Goal: Information Seeking & Learning: Compare options

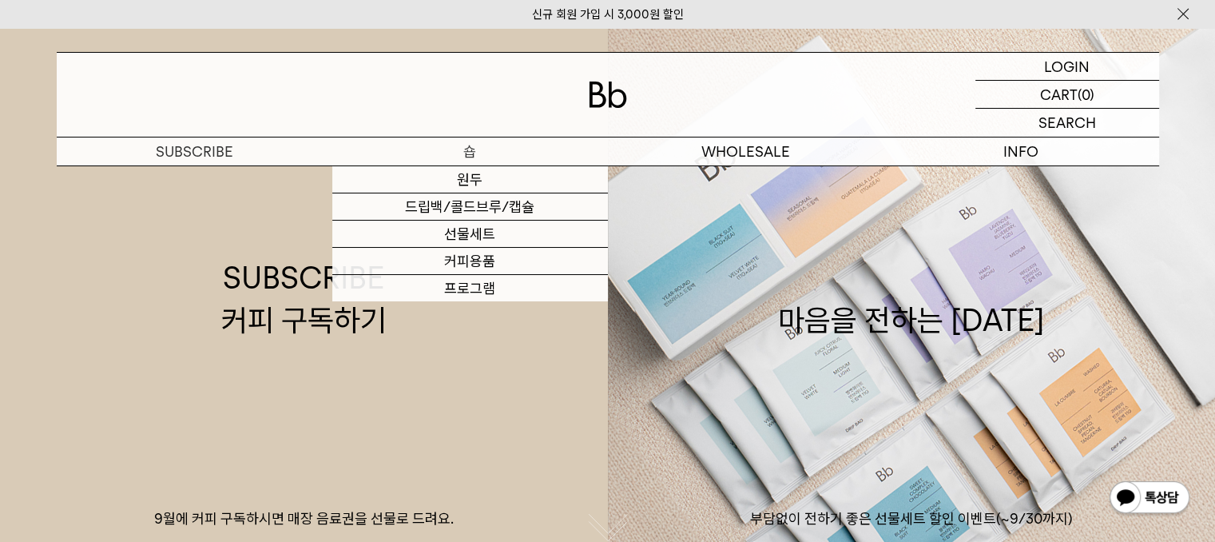
click at [467, 158] on p "숍" at bounding box center [470, 151] width 276 height 28
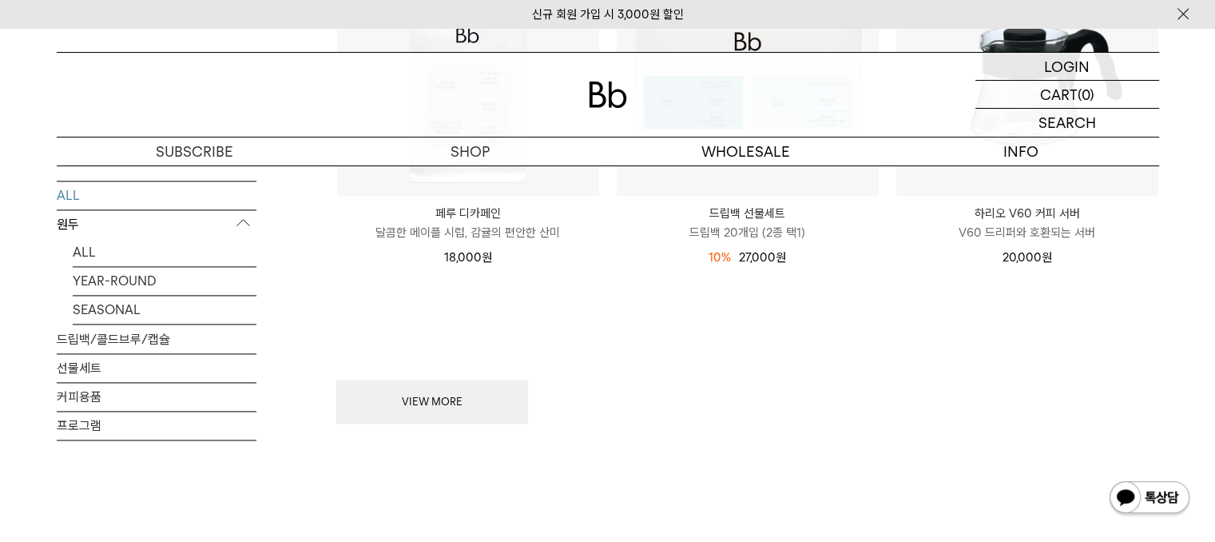
scroll to position [2189, 0]
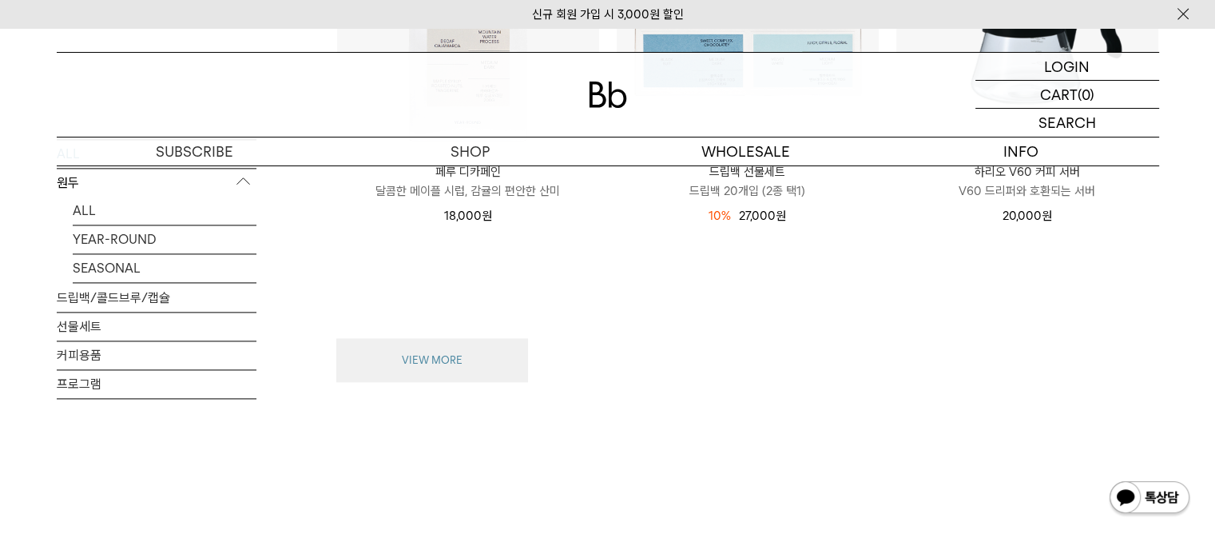
click at [406, 347] on button "VIEW MORE" at bounding box center [432, 360] width 192 height 45
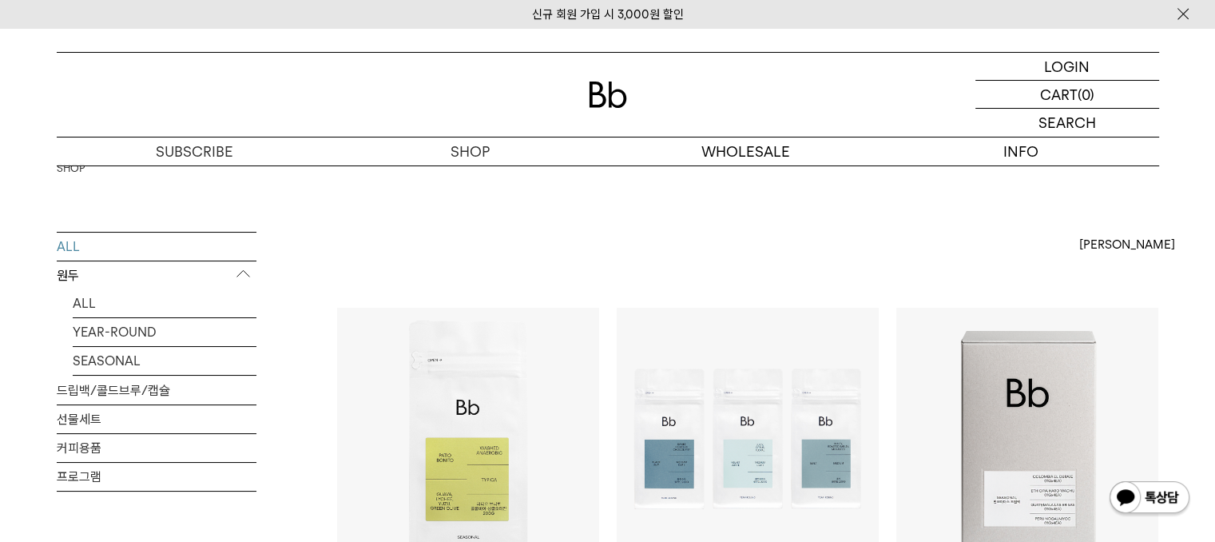
scroll to position [127, 0]
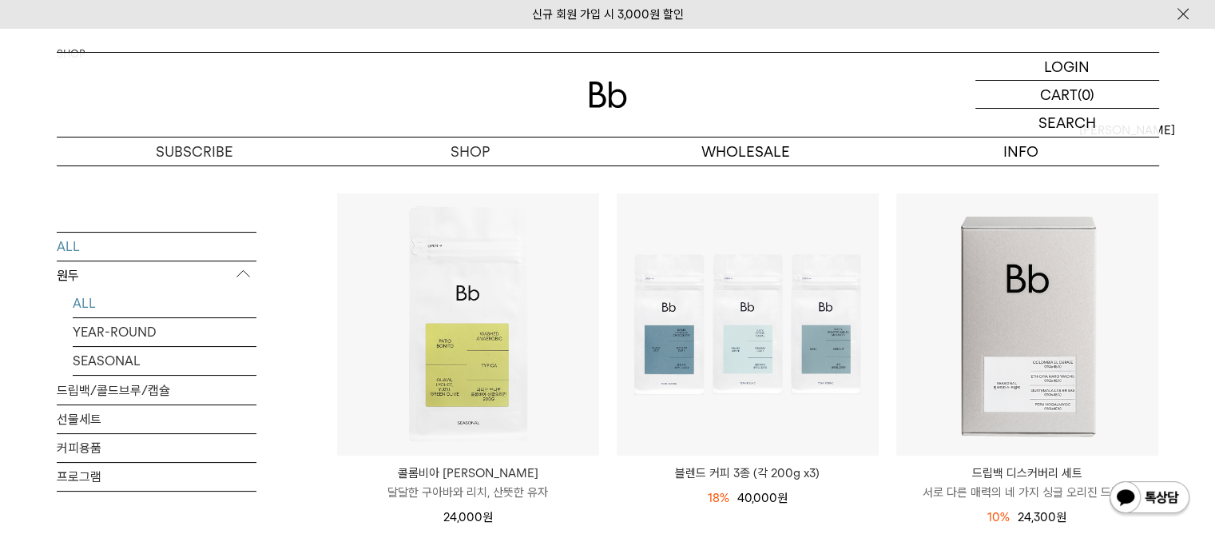
click at [93, 311] on link "ALL" at bounding box center [165, 303] width 184 height 28
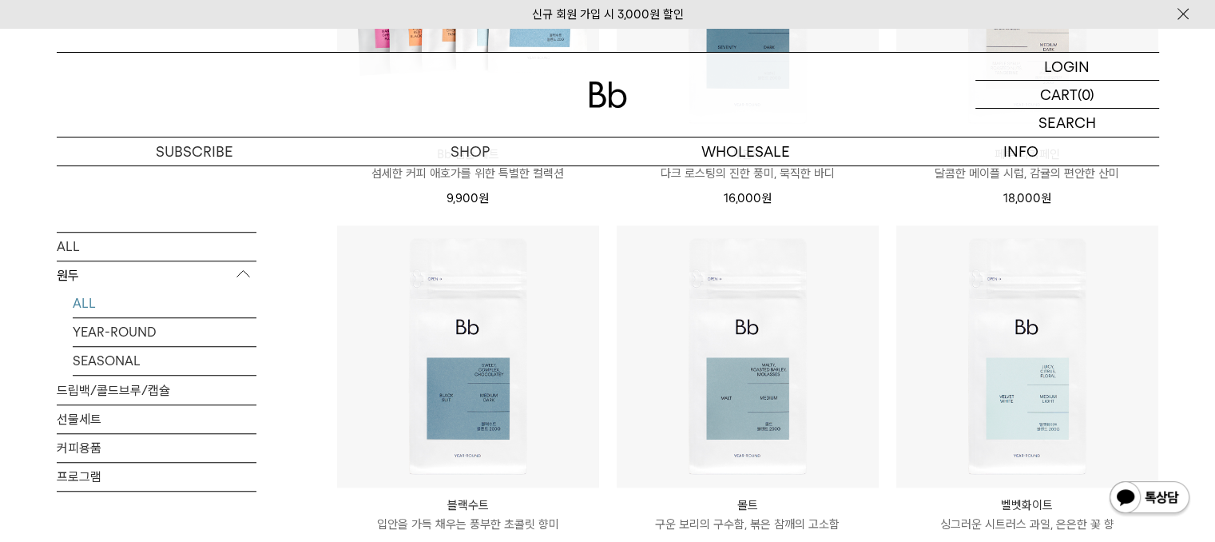
scroll to position [1169, 0]
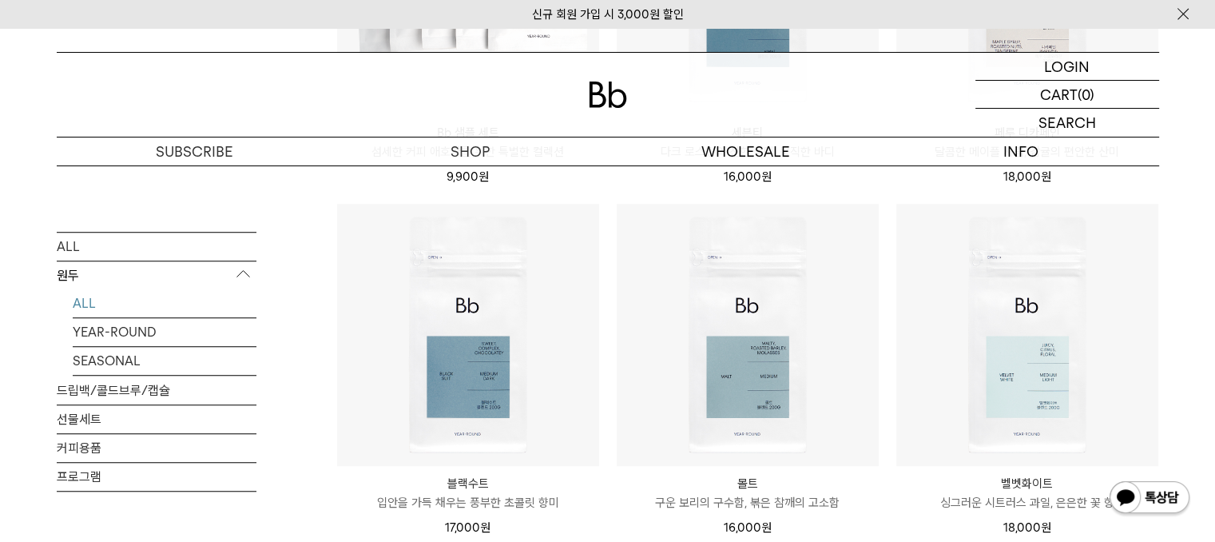
click at [772, 498] on p "구운 보리의 구수함, 볶은 참깨의 고소함" at bounding box center [748, 502] width 262 height 19
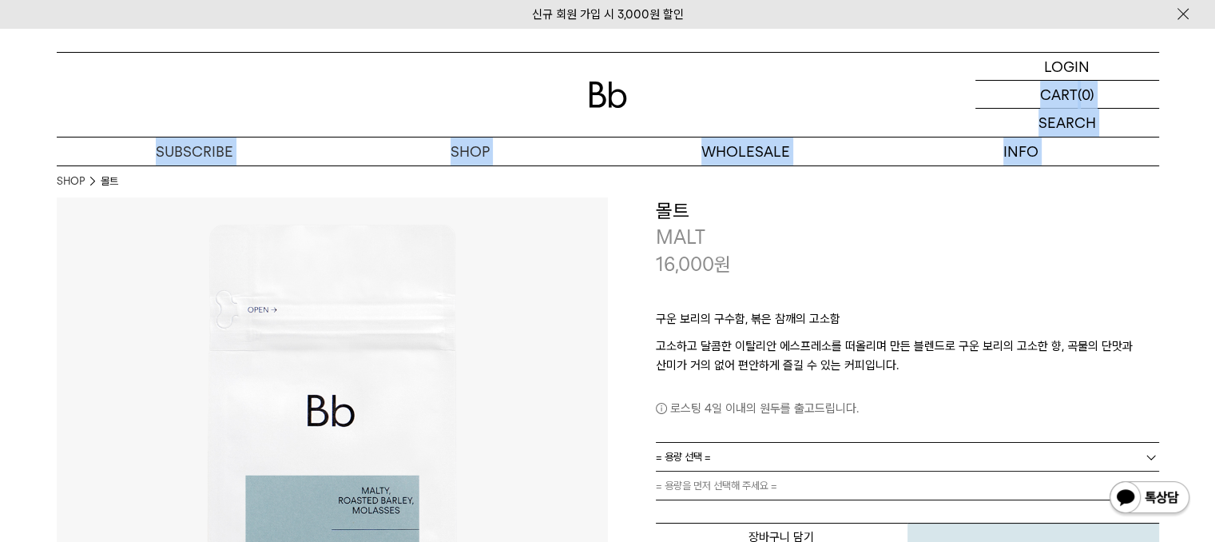
drag, startPoint x: 1213, startPoint y: 58, endPoint x: 1217, endPoint y: 72, distance: 14.2
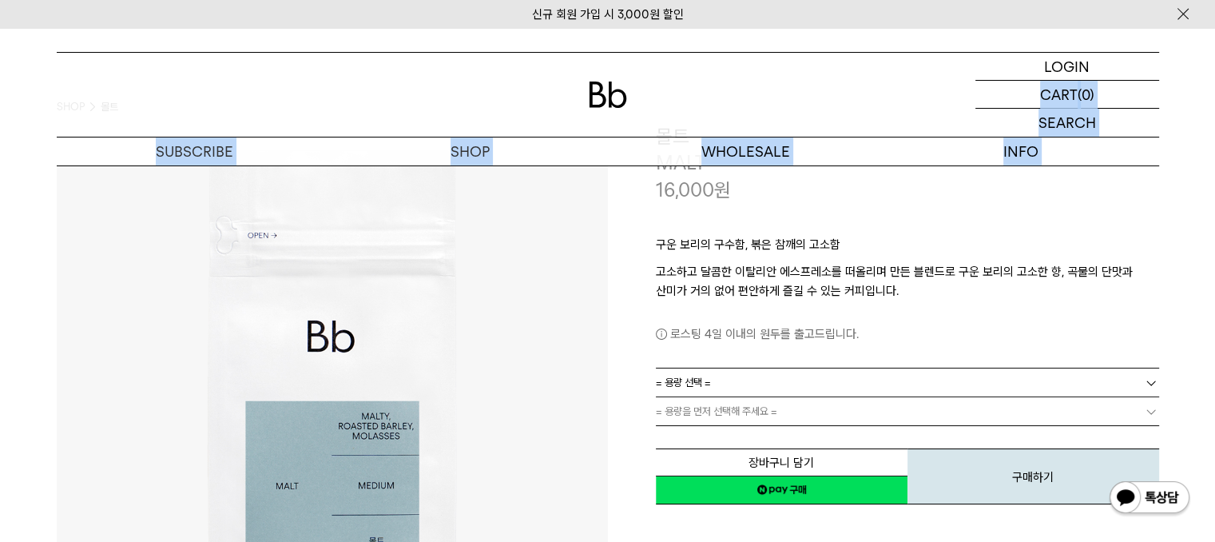
scroll to position [109, 0]
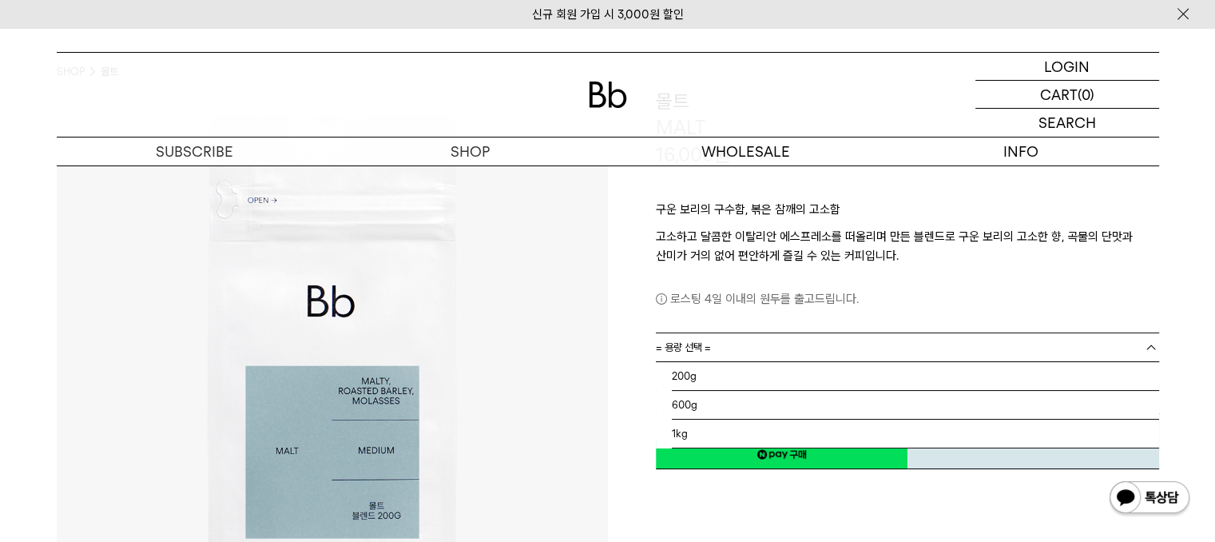
click at [1147, 342] on b at bounding box center [1151, 348] width 16 height 16
click at [1146, 285] on div "로스팅 4일 이내의 원두를 출고드립니다." at bounding box center [907, 286] width 503 height 43
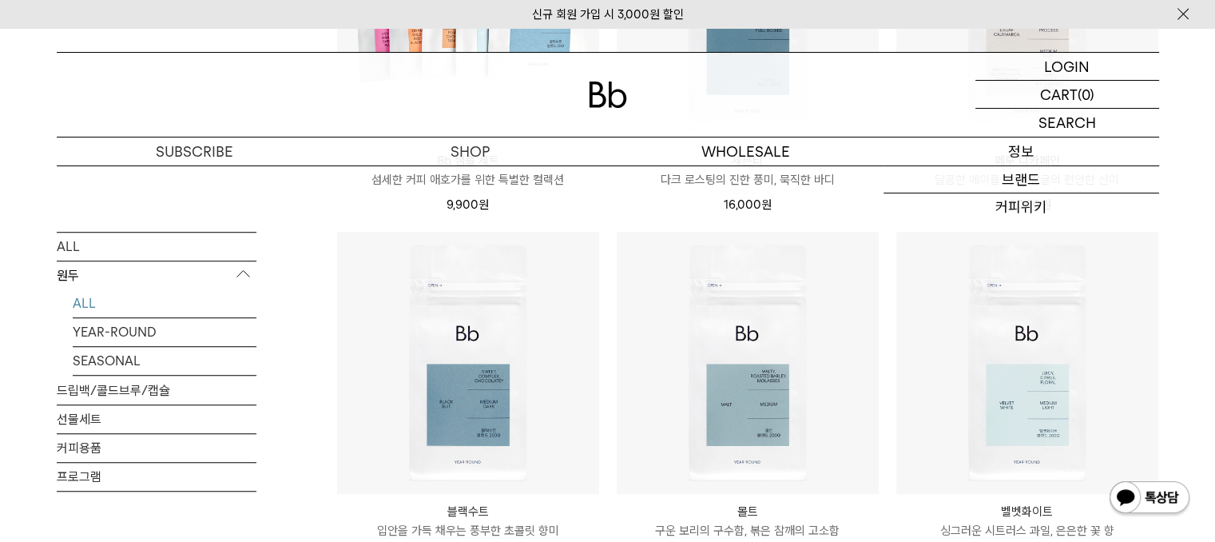
scroll to position [1169, 0]
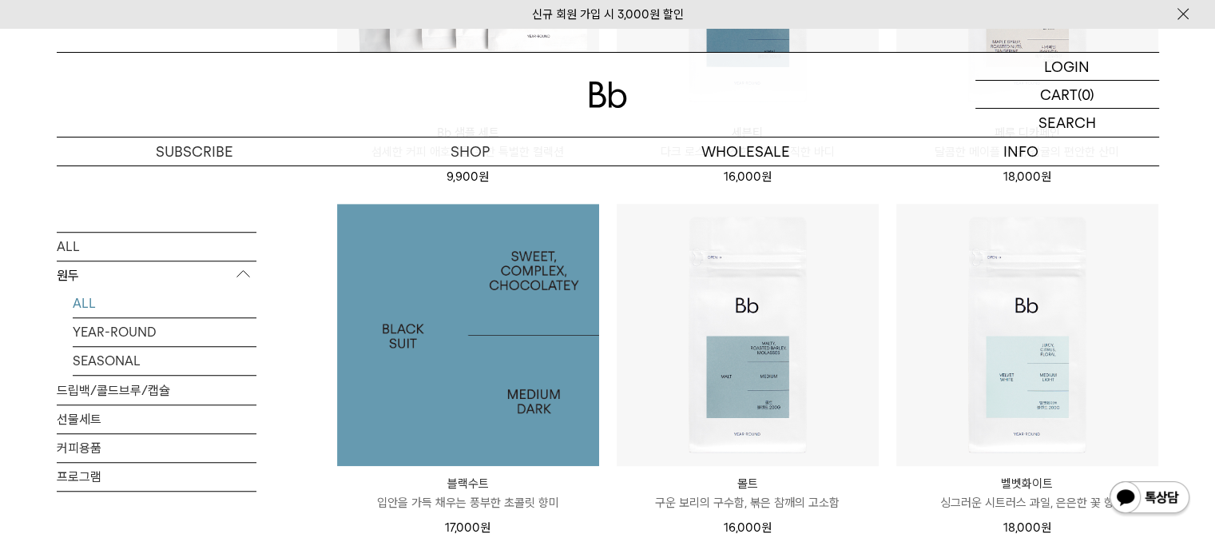
click at [476, 366] on img at bounding box center [468, 335] width 262 height 262
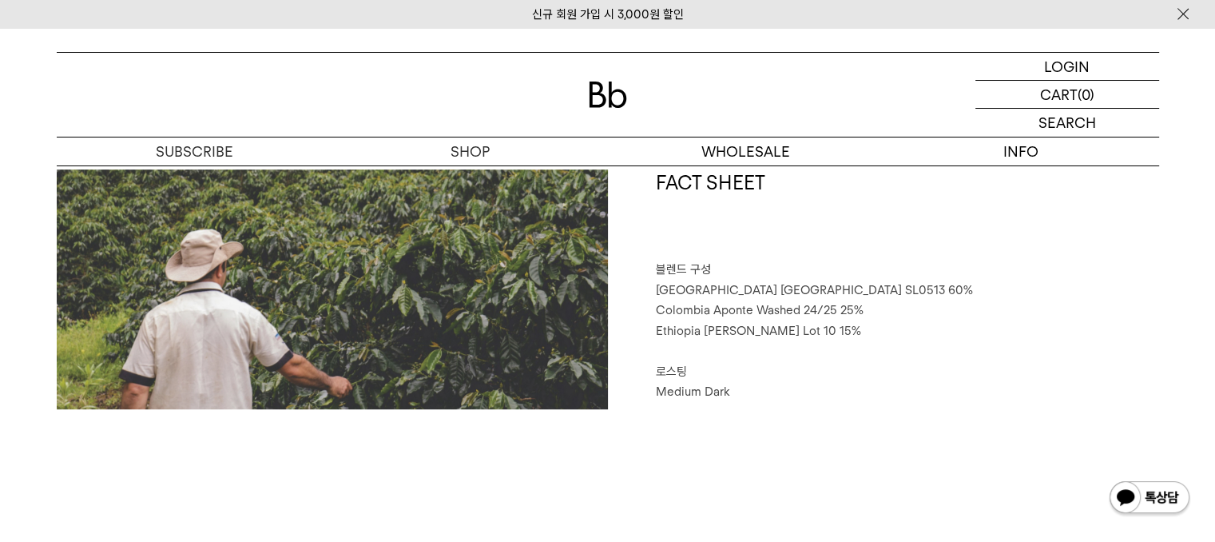
scroll to position [516, 0]
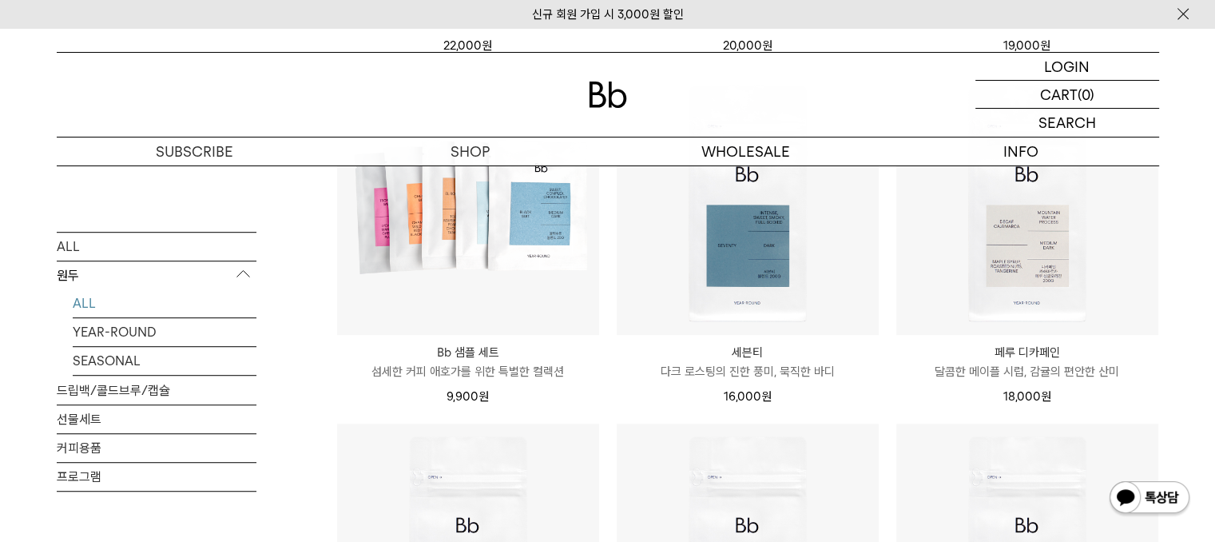
scroll to position [942, 0]
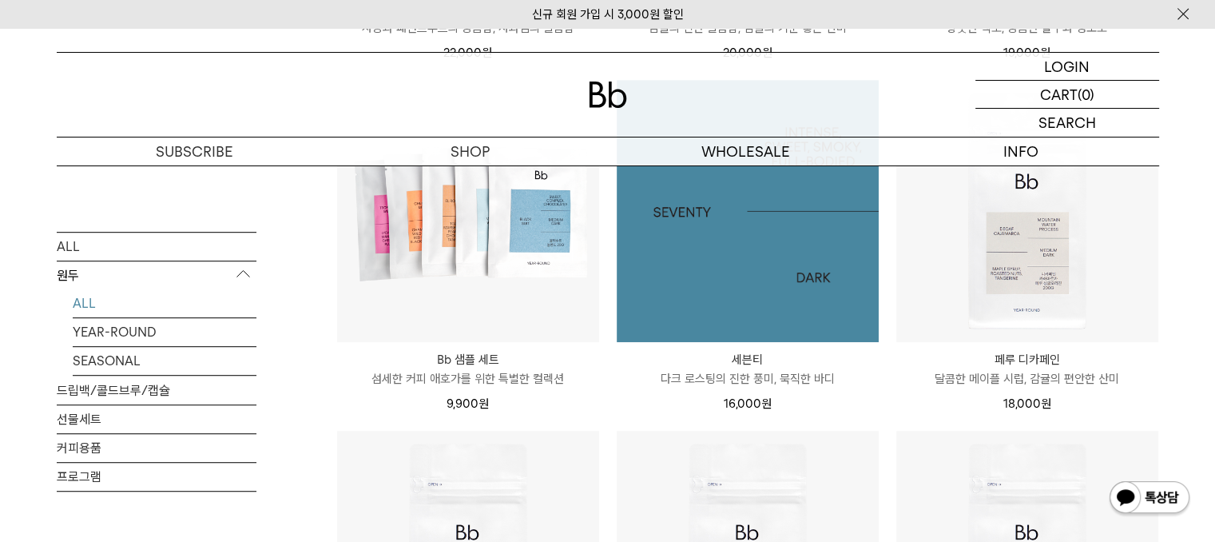
click at [786, 296] on img at bounding box center [748, 211] width 262 height 262
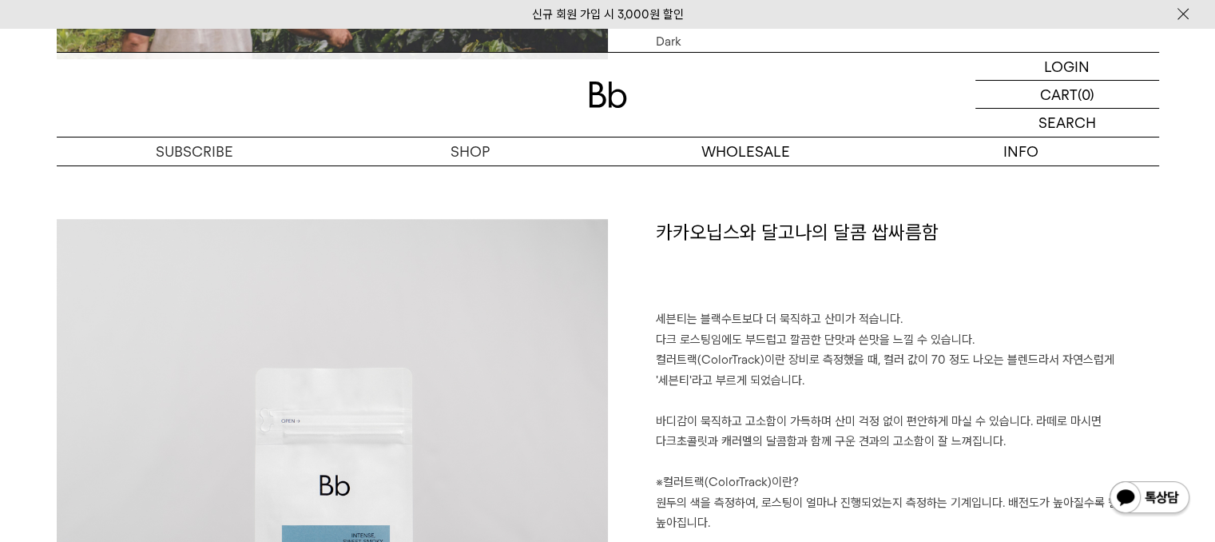
scroll to position [1052, 0]
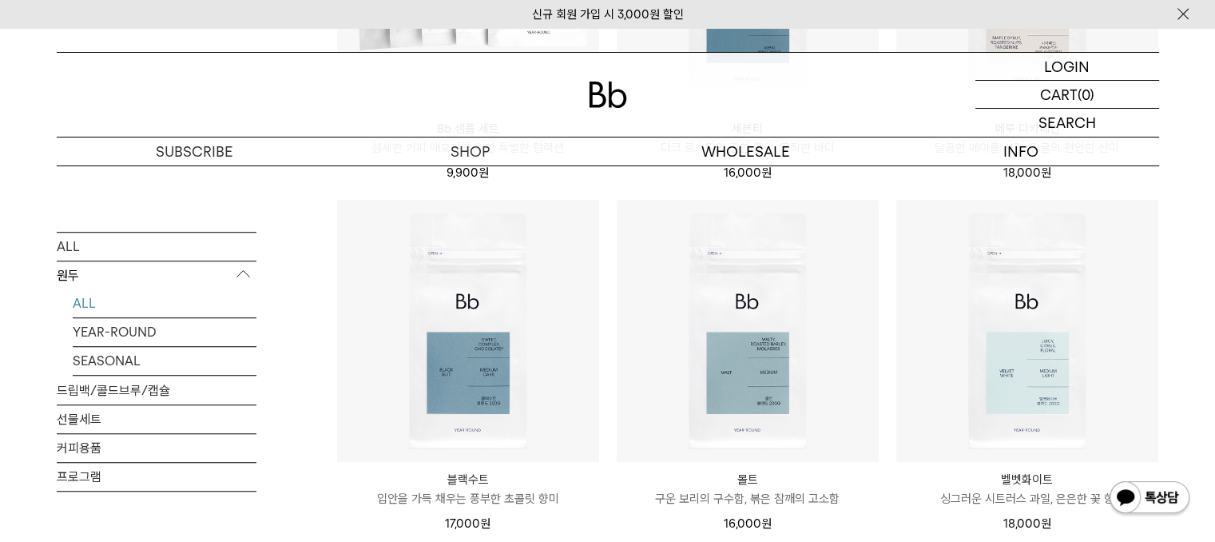
scroll to position [1189, 0]
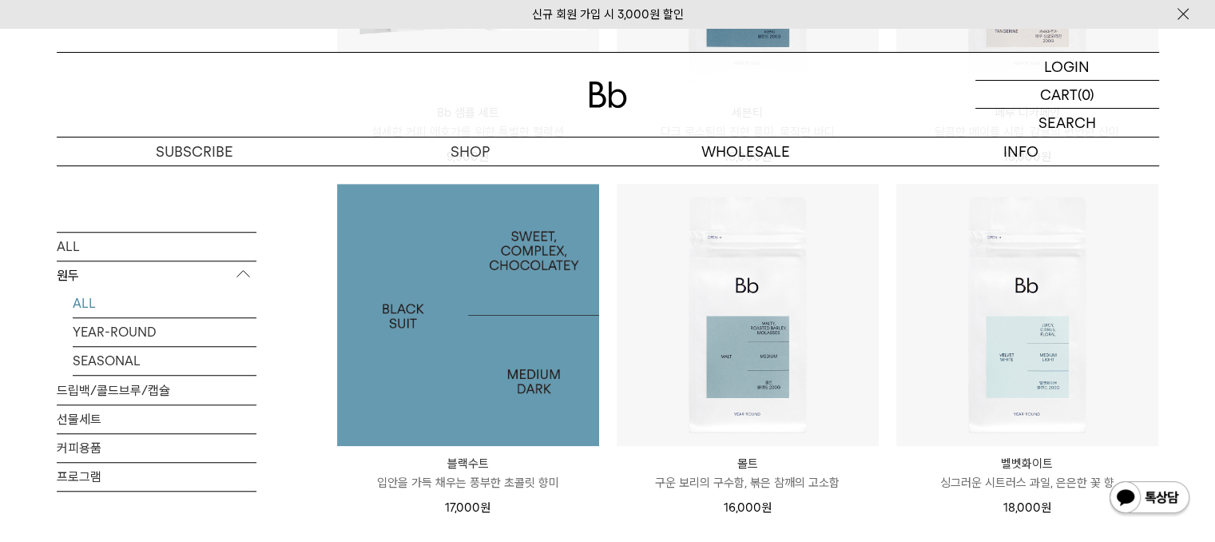
click at [464, 355] on img at bounding box center [468, 315] width 262 height 262
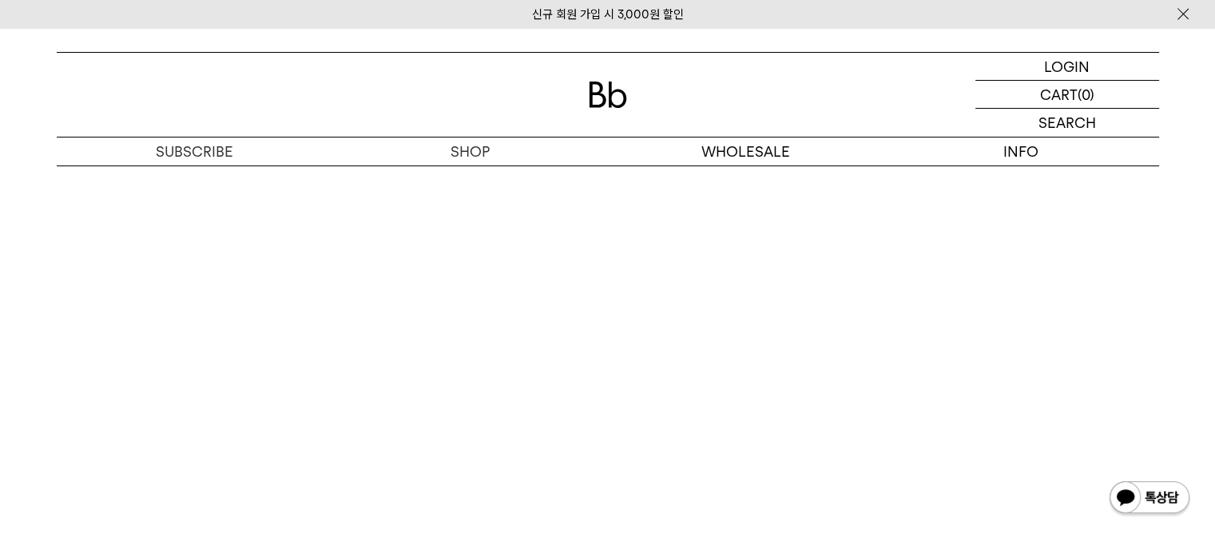
scroll to position [2848, 0]
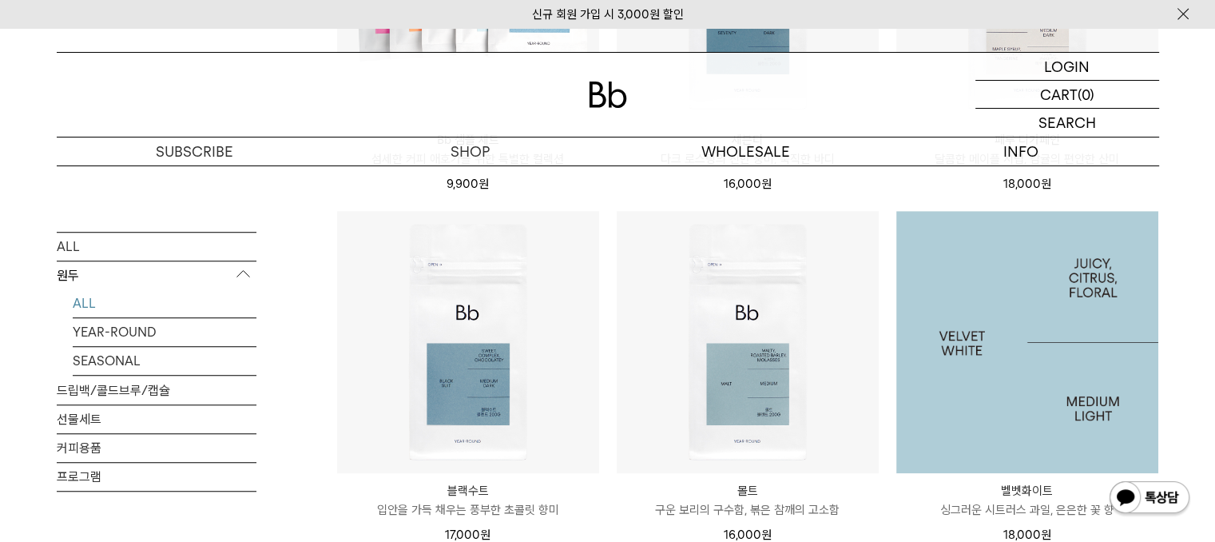
scroll to position [1189, 0]
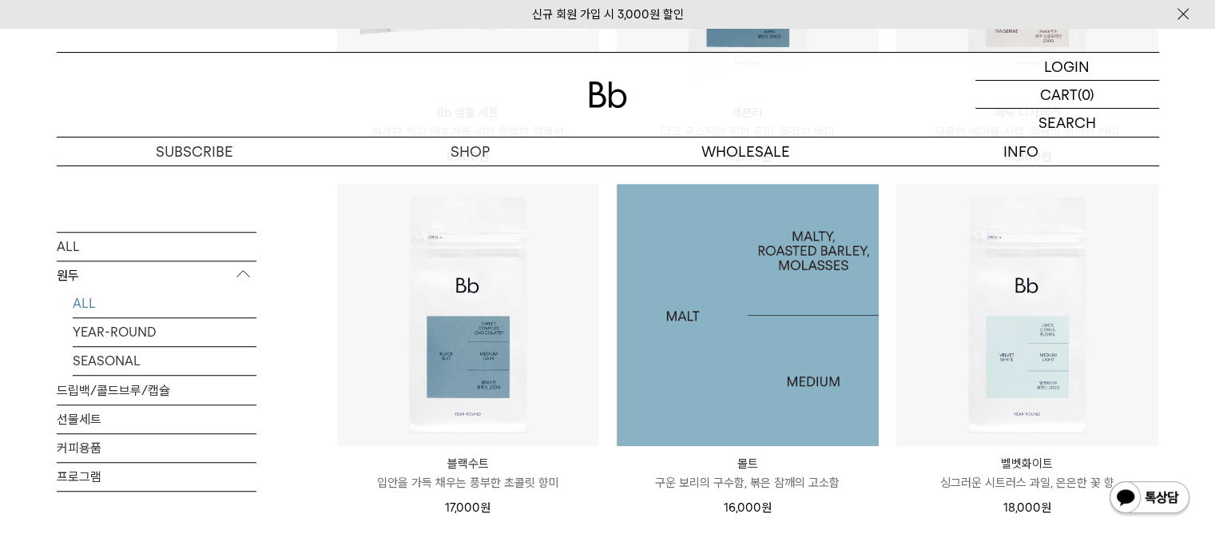
click at [775, 376] on img at bounding box center [748, 315] width 262 height 262
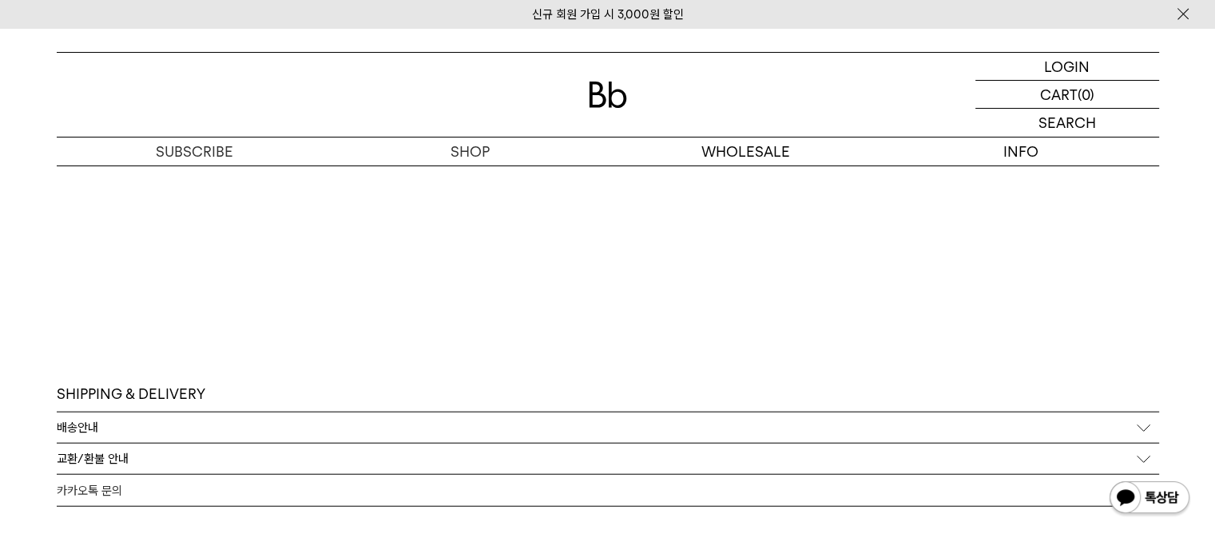
scroll to position [1730, 0]
